Goal: Find specific page/section: Find specific page/section

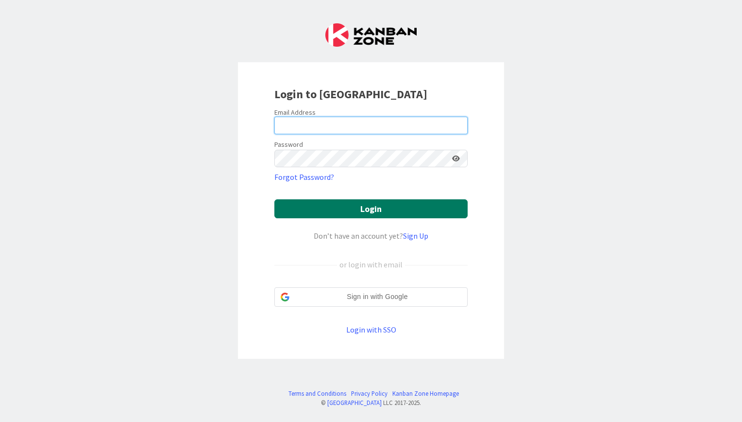
type input "[EMAIL_ADDRESS][DOMAIN_NAME]"
click at [391, 213] on button "Login" at bounding box center [370, 208] width 193 height 19
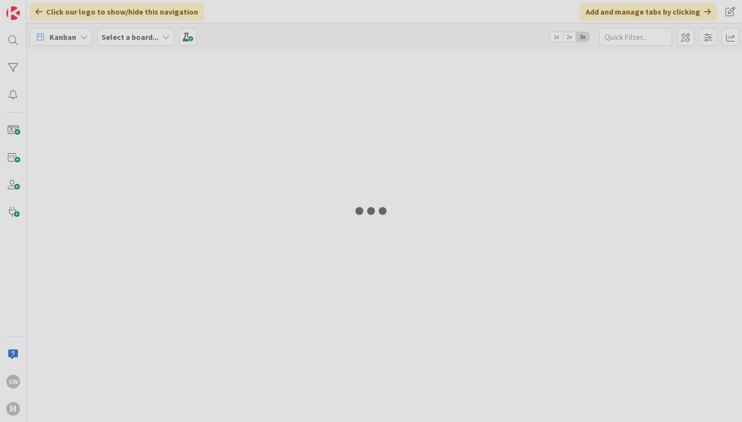
type input "[PERSON_NAME]"
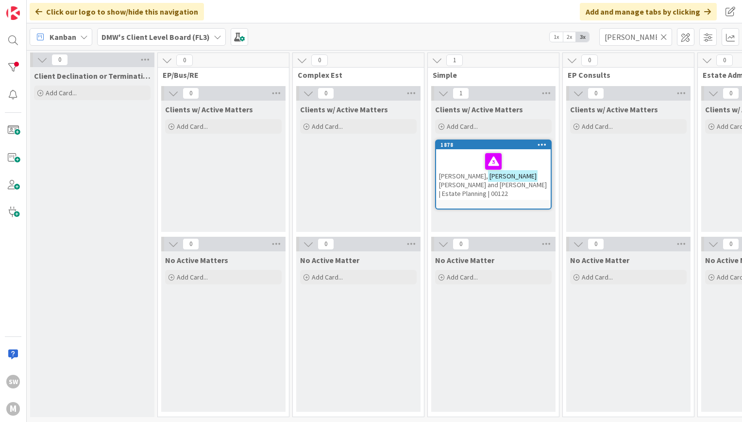
click at [216, 37] on icon at bounding box center [218, 37] width 8 height 8
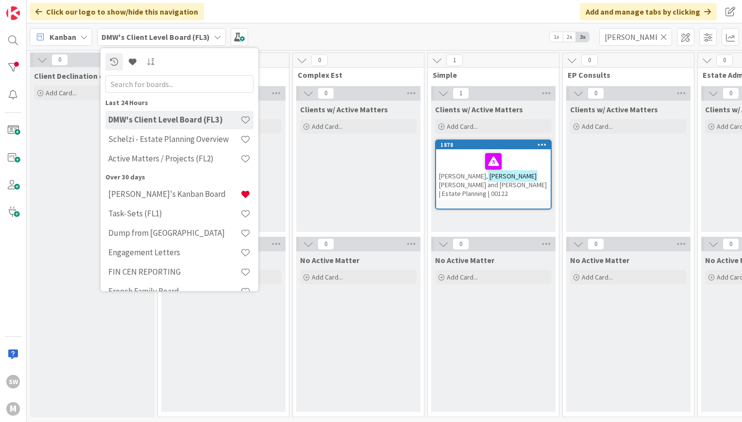
click at [391, 252] on div "No Active Matter" at bounding box center [358, 258] width 124 height 14
